Goal: Task Accomplishment & Management: Manage account settings

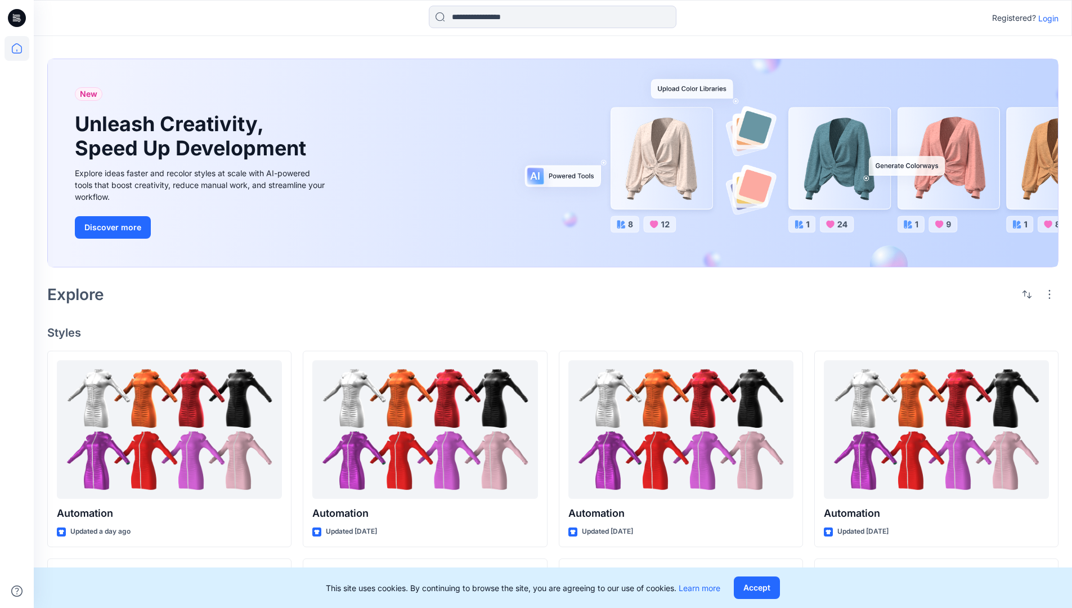
click at [1046, 18] on p "Login" at bounding box center [1048, 18] width 20 height 12
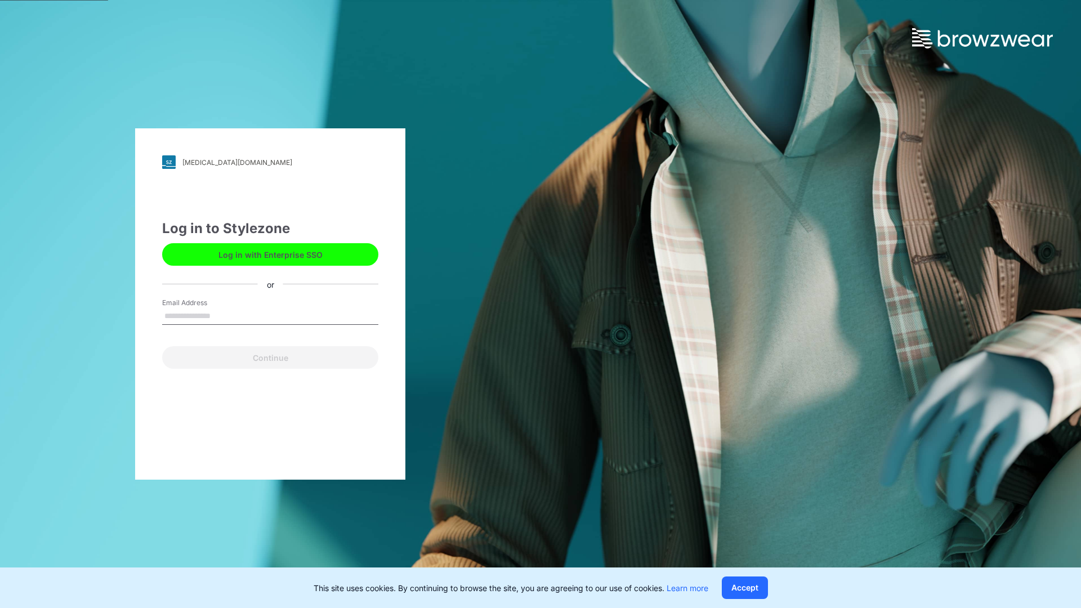
click at [222, 315] on input "Email Address" at bounding box center [270, 316] width 216 height 17
type input "**********"
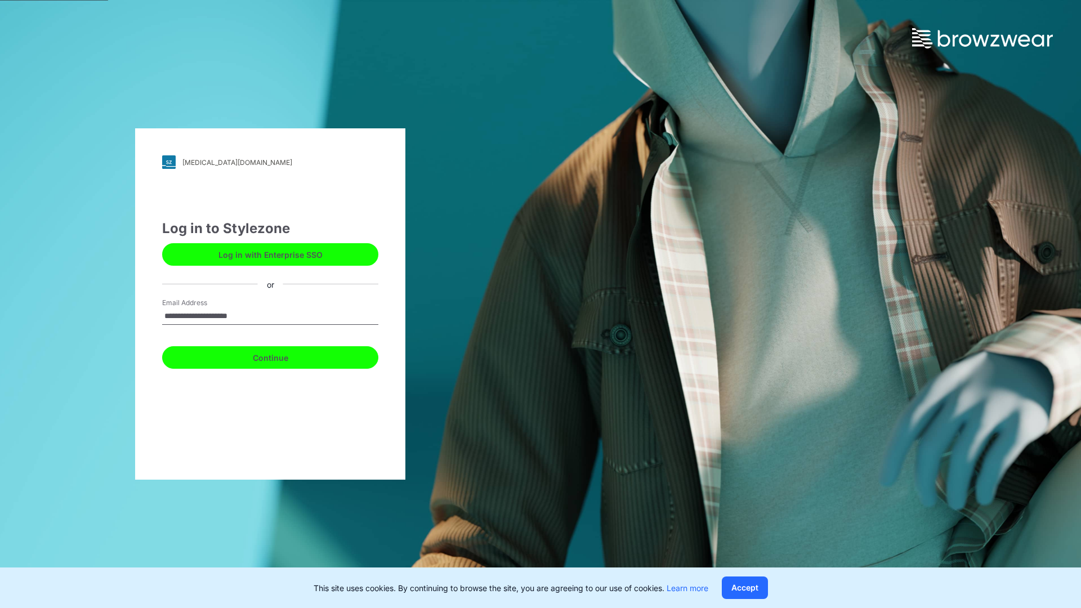
click at [283, 356] on button "Continue" at bounding box center [270, 357] width 216 height 23
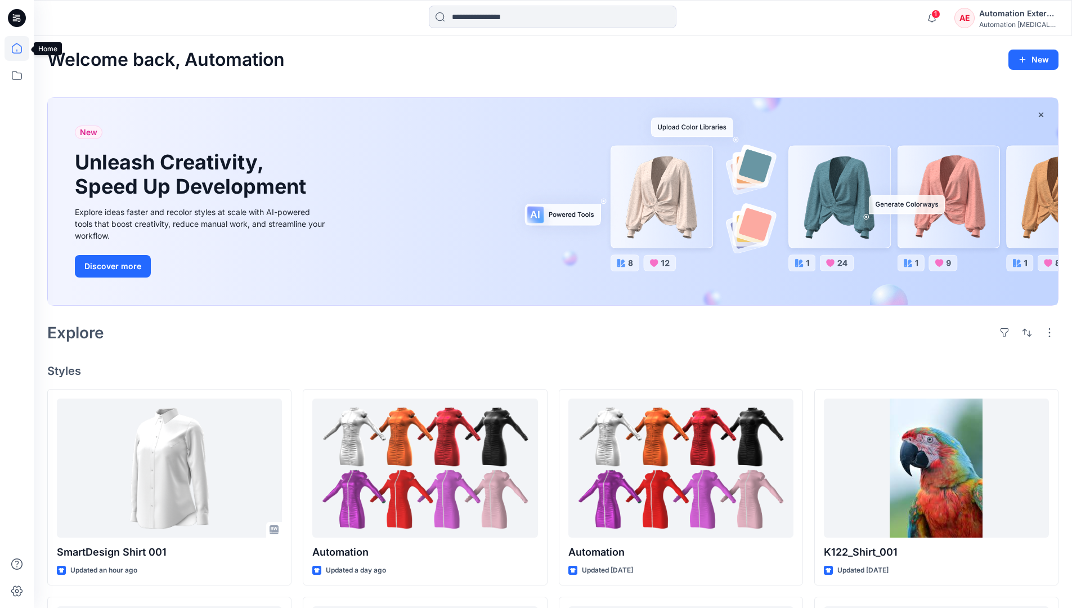
click at [21, 48] on icon at bounding box center [17, 48] width 10 height 10
click at [979, 21] on div "AE Automation External Automation [MEDICAL_DATA]..." at bounding box center [1006, 18] width 104 height 23
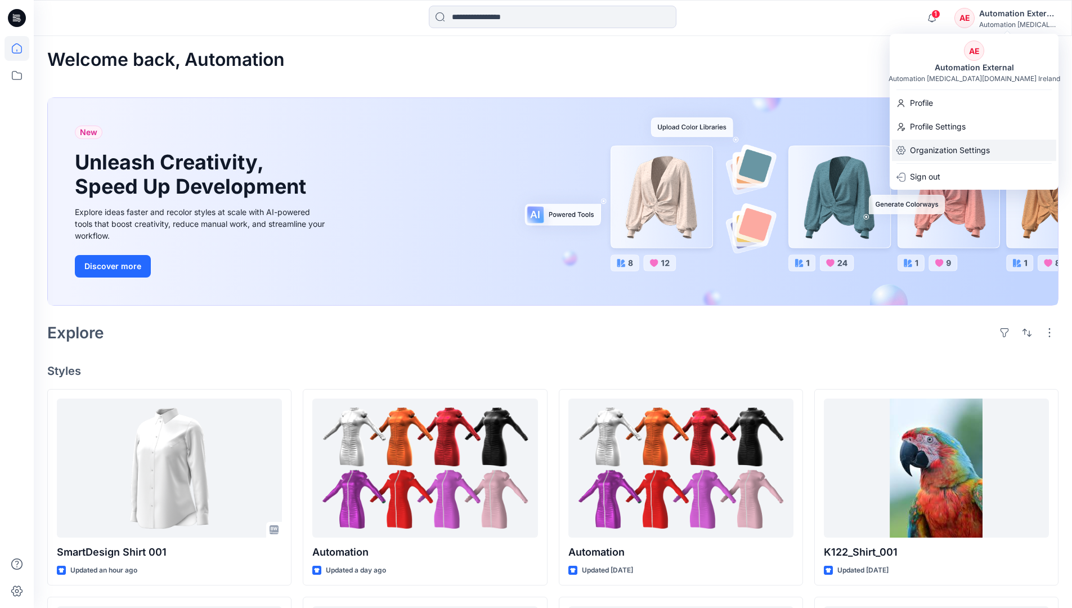
click at [974, 152] on p "Organization Settings" at bounding box center [950, 150] width 80 height 21
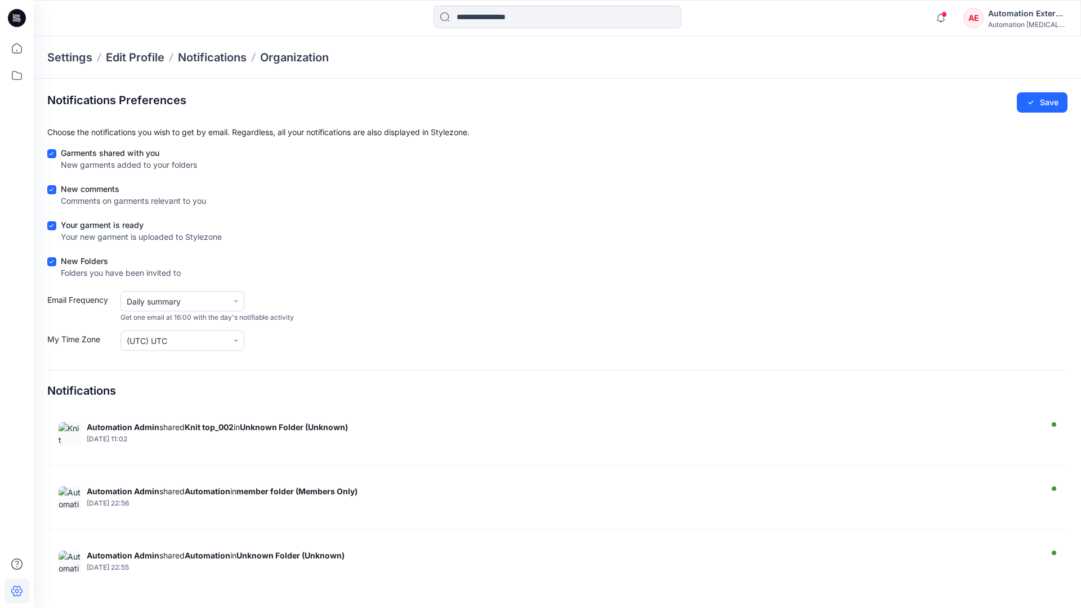
click at [1028, 17] on div "Automation External" at bounding box center [1027, 14] width 79 height 14
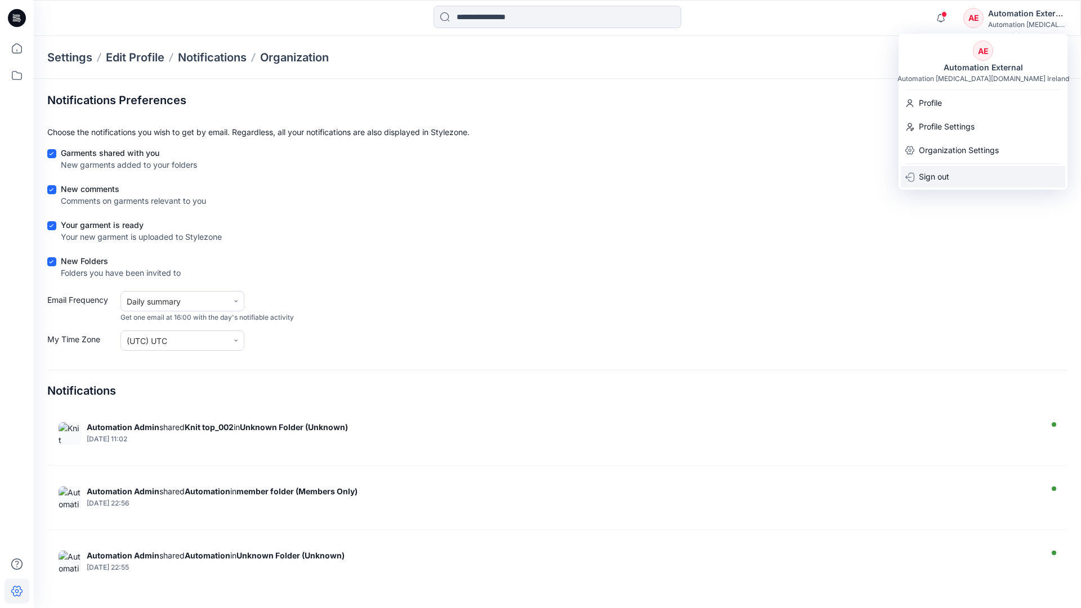
click at [955, 175] on div "Sign out" at bounding box center [982, 176] width 164 height 21
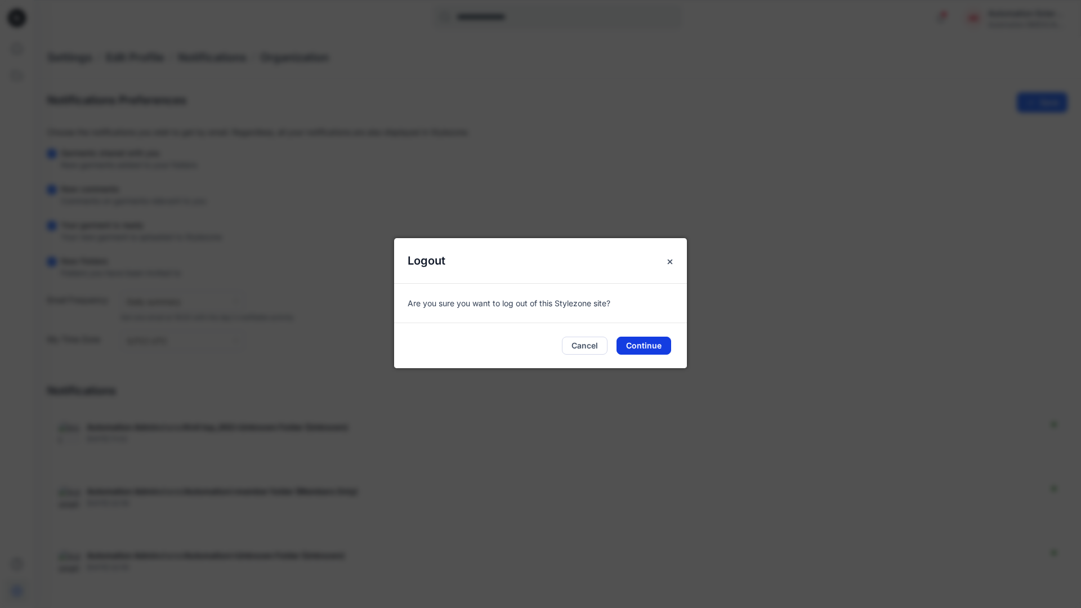
click at [651, 341] on button "Continue" at bounding box center [643, 346] width 55 height 18
